Goal: Task Accomplishment & Management: Complete application form

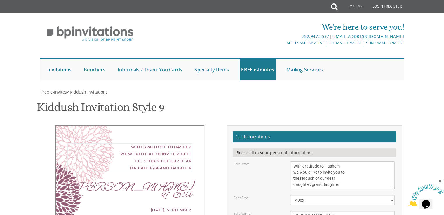
drag, startPoint x: 344, startPoint y: 95, endPoint x: 286, endPoint y: 77, distance: 61.3
click at [228, 160] on div "With gratitude to Hashem we would like to invite you to the kiddush of our dear…" at bounding box center [342, 176] width 113 height 28
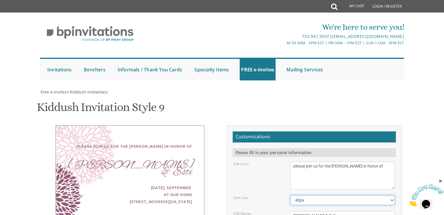
click at [228, 160] on select "40px 50px 60px 70px 80px" at bounding box center [342, 201] width 104 height 10
click at [228, 160] on textarea "With gratitude to Hashem we would like to invite you to the kiddush of our dear…" at bounding box center [342, 176] width 104 height 28
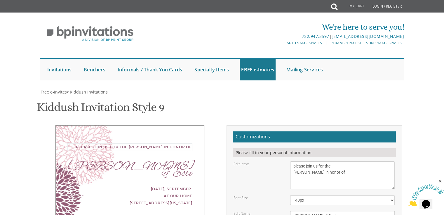
click at [228, 160] on textarea "With gratitude to Hashem we would like to invite you to the kiddush of our dear…" at bounding box center [342, 176] width 104 height 28
type textarea "please join us for the [PERSON_NAME] in honor of"
click at [228, 160] on select "40px 50px 60px 70px 80px" at bounding box center [342, 201] width 104 height 10
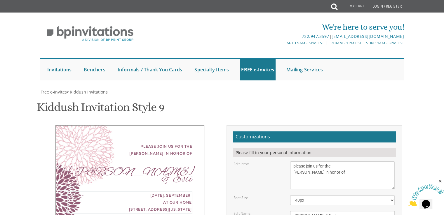
drag, startPoint x: 332, startPoint y: 156, endPoint x: 293, endPoint y: 152, distance: 38.7
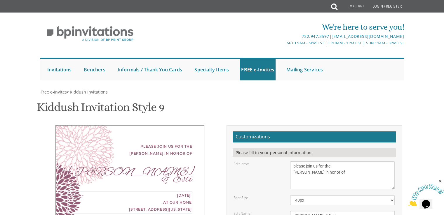
click at [228, 160] on textarea "[PERSON_NAME]" at bounding box center [342, 216] width 104 height 10
paste textarea "[STREET_ADDRESS]"
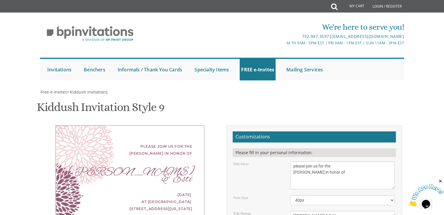
drag, startPoint x: 298, startPoint y: 150, endPoint x: 278, endPoint y: 148, distance: 19.6
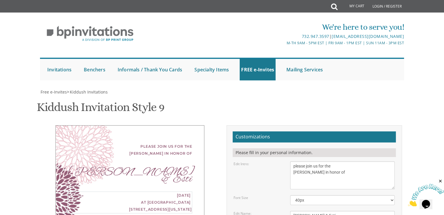
click at [228, 160] on textarea "With gratitude to Hashem we would like to invite you to the kiddush of our dear…" at bounding box center [342, 176] width 104 height 28
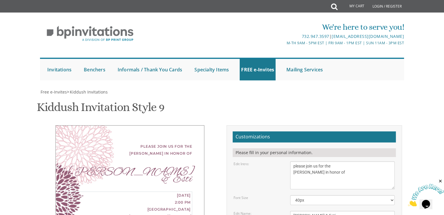
click at [228, 160] on select "40px 50px 60px 70px 80px" at bounding box center [342, 201] width 104 height 10
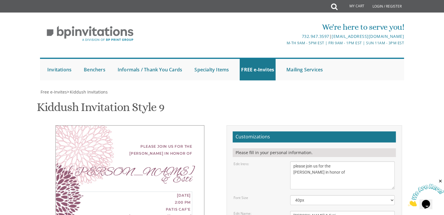
type textarea "[DATE] 2:00 PM [GEOGRAPHIC_DATA] [STREET_ADDRESS][US_STATE]"
click at [164, 139] on div "please join us for the [PERSON_NAME] in honor of [PERSON_NAME] & Esti [DATE] 2:…" at bounding box center [129, 186] width 149 height 121
